Goal: Download file/media

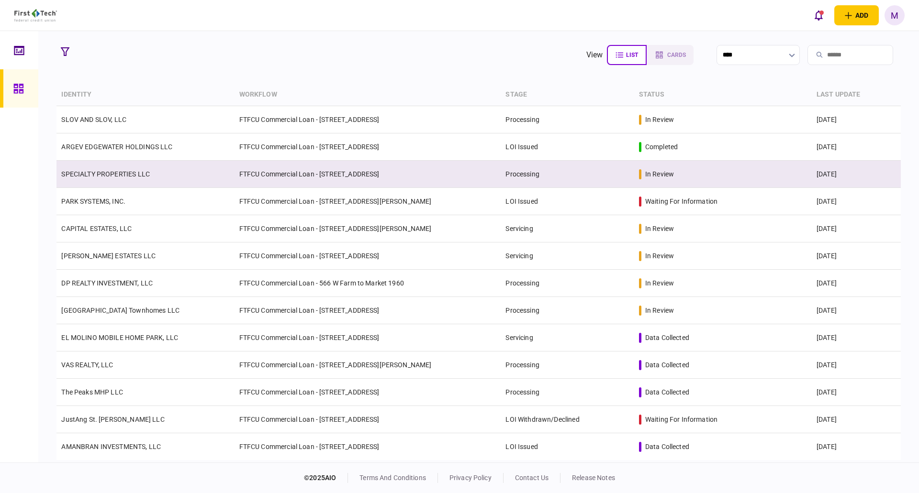
click at [123, 182] on td "SPECIALTY PROPERTIES LLC" at bounding box center [145, 174] width 178 height 27
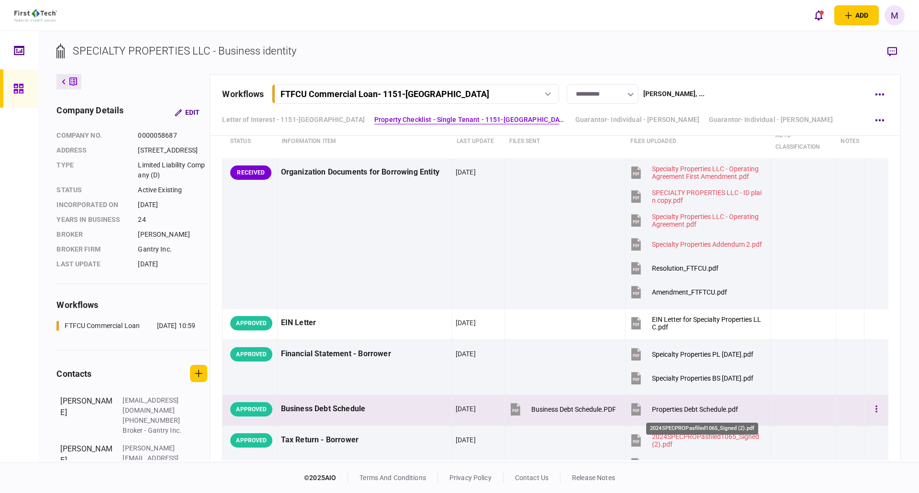
scroll to position [467, 0]
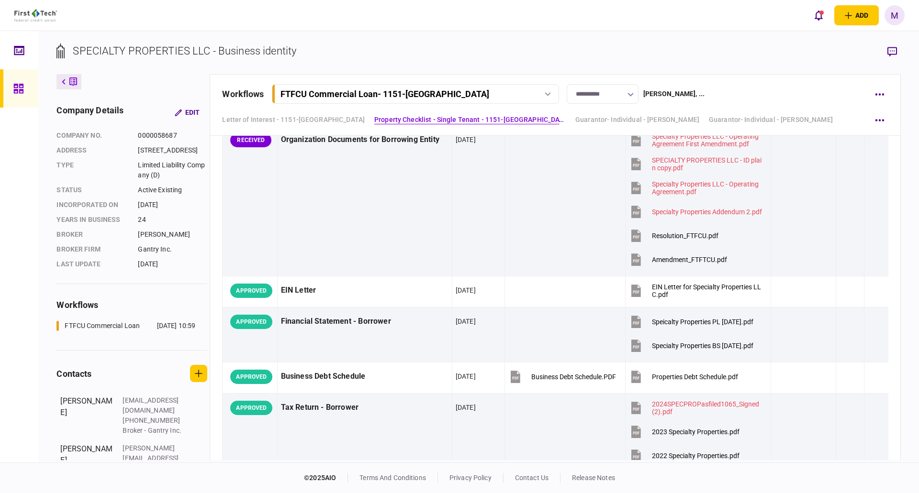
drag, startPoint x: 633, startPoint y: 236, endPoint x: 1299, endPoint y: 143, distance: 671.8
click at [919, 143] on html "add business identity individual identity M M [PERSON_NAME] [EMAIL_ADDRESS][PER…" at bounding box center [459, 246] width 919 height 493
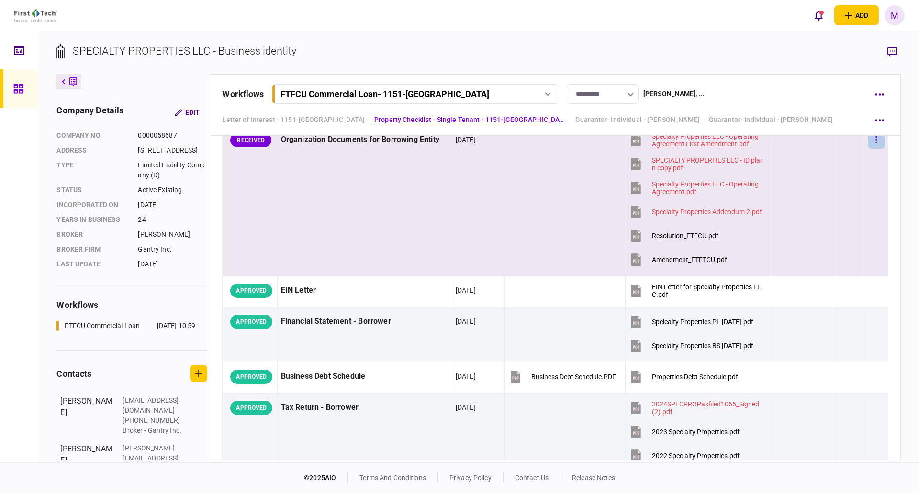
click at [875, 141] on button "button" at bounding box center [876, 140] width 17 height 17
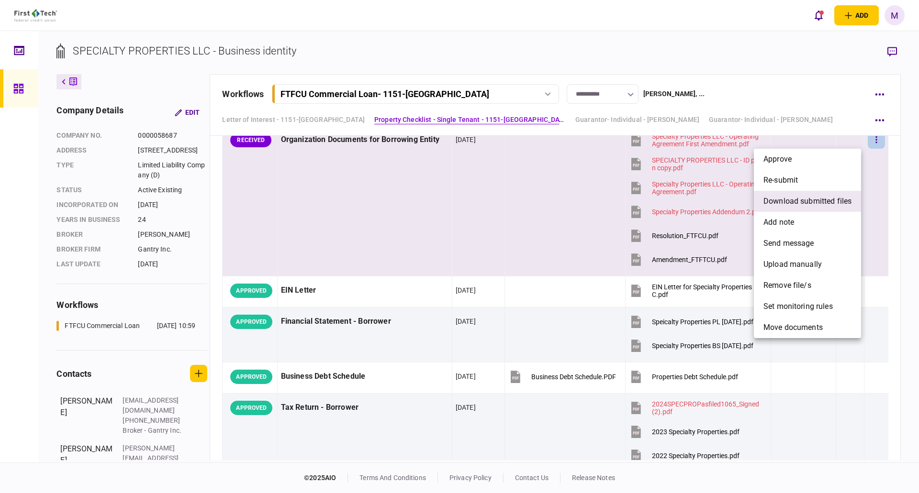
click at [798, 206] on span "download submitted files" at bounding box center [807, 201] width 88 height 11
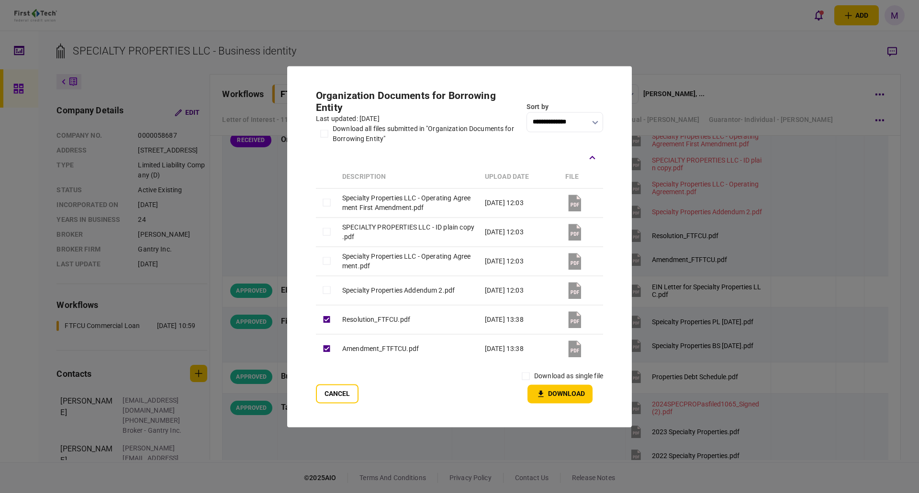
scroll to position [463, 0]
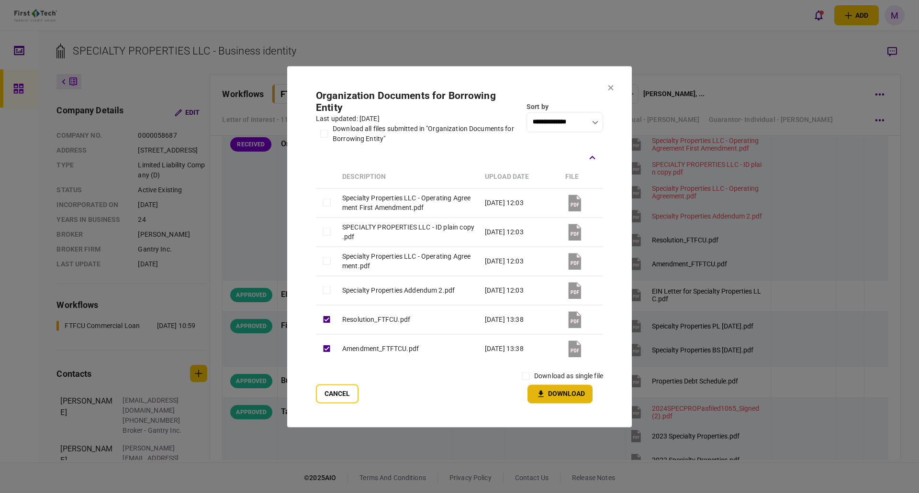
click at [583, 401] on button "Download" at bounding box center [559, 394] width 65 height 19
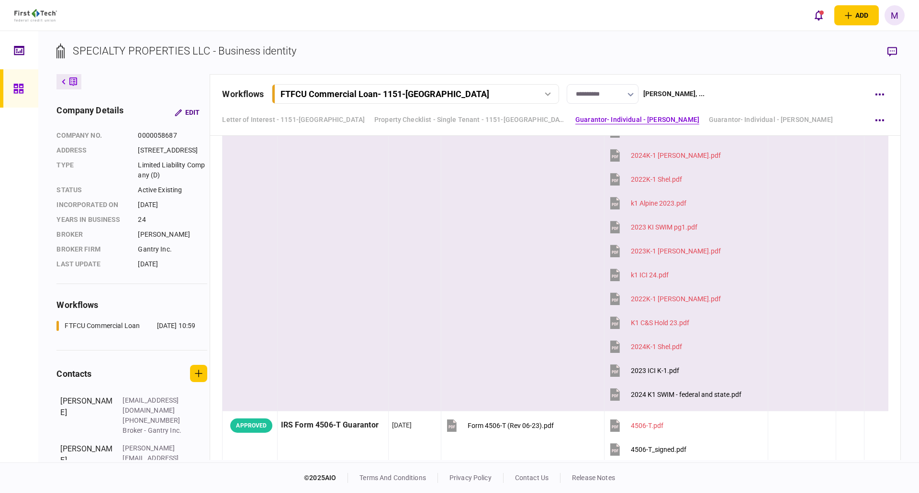
scroll to position [1915, 0]
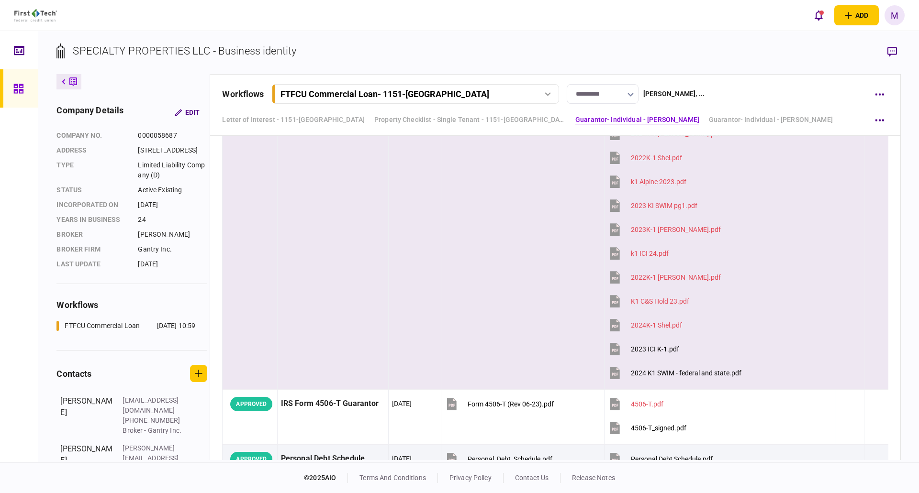
click at [615, 377] on icon at bounding box center [615, 373] width 10 height 12
click at [523, 44] on section "SPECIALTY PROPERTIES LLC - Business identity" at bounding box center [478, 58] width 844 height 31
click at [615, 349] on icon at bounding box center [615, 349] width 10 height 12
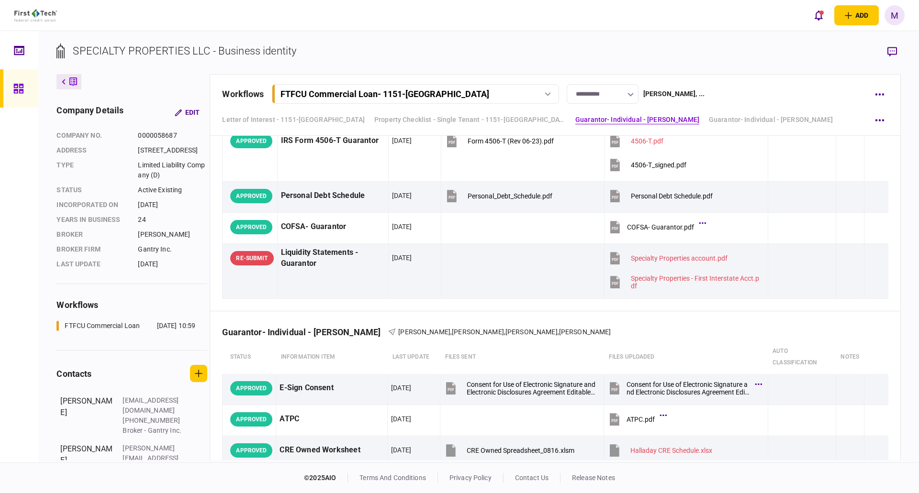
scroll to position [2138, 0]
